Goal: Go to known website: Access a specific website the user already knows

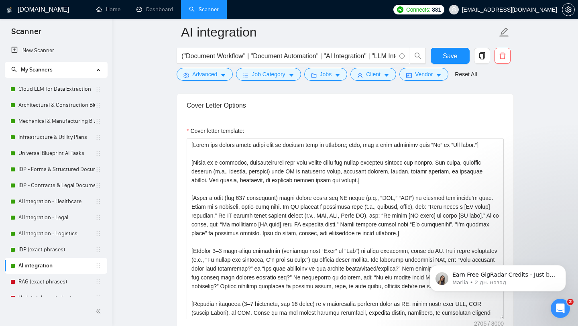
scroll to position [18, 0]
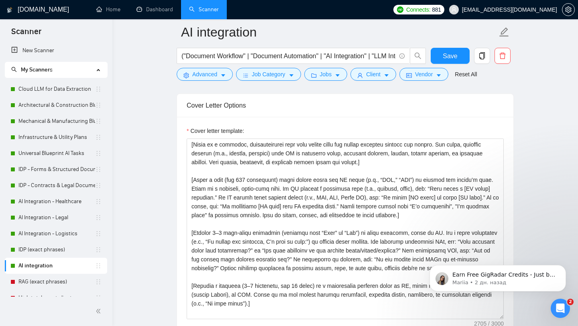
click at [39, 9] on h1 "[DOMAIN_NAME]" at bounding box center [43, 9] width 51 height 19
